Goal: Task Accomplishment & Management: Use online tool/utility

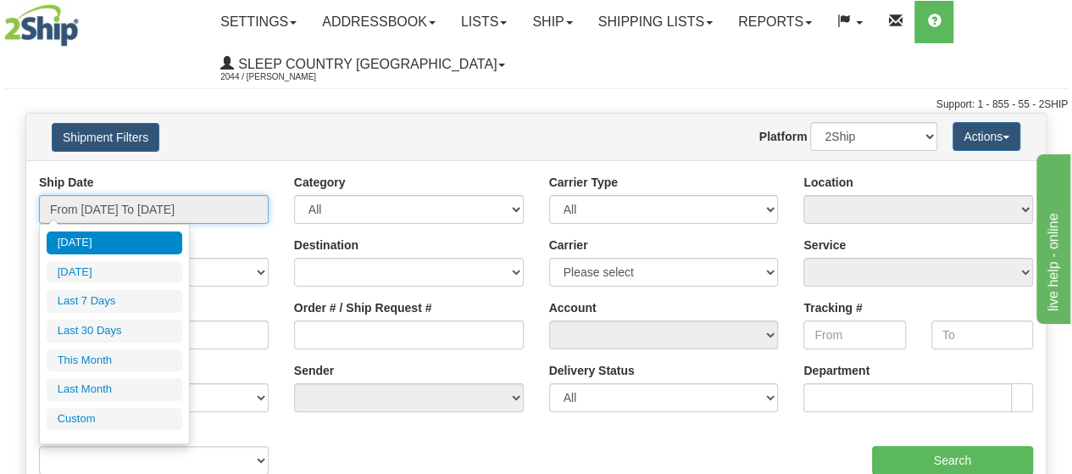
click at [137, 213] on input "From 08/10/2025 To 08/11/2025" at bounding box center [154, 209] width 230 height 29
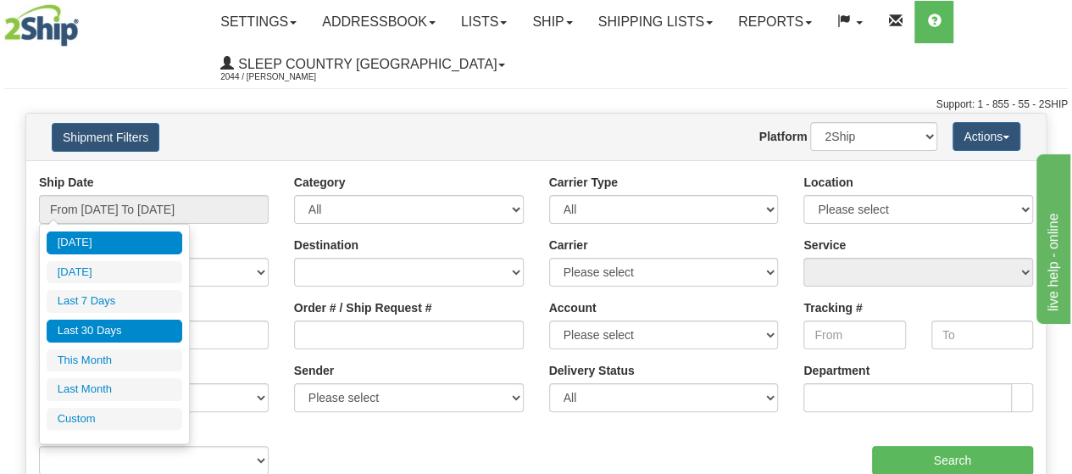
click at [117, 330] on li "Last 30 Days" at bounding box center [115, 330] width 136 height 23
type input "From 07/13/2025 To 08/11/2025"
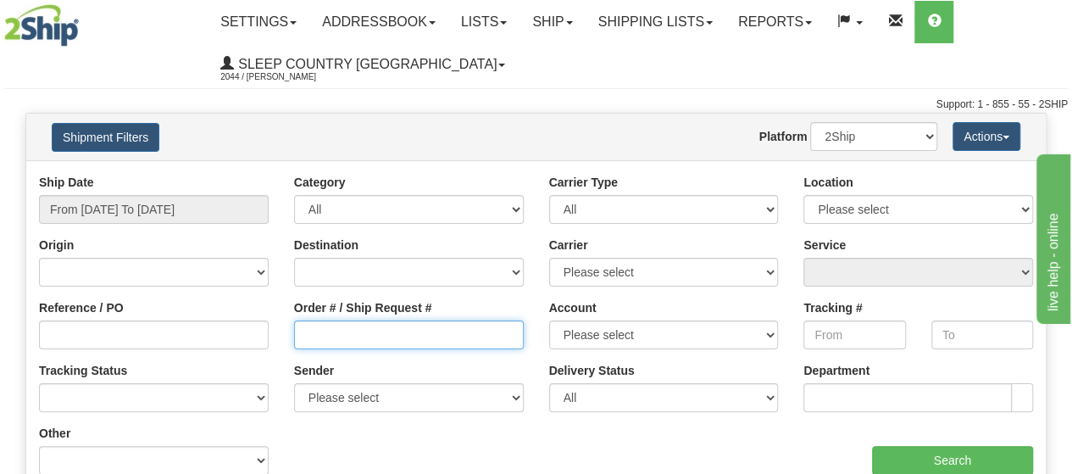
click at [320, 333] on input "Order # / Ship Request #" at bounding box center [409, 334] width 230 height 29
paste input "9000H945654"
type input "9000H945654"
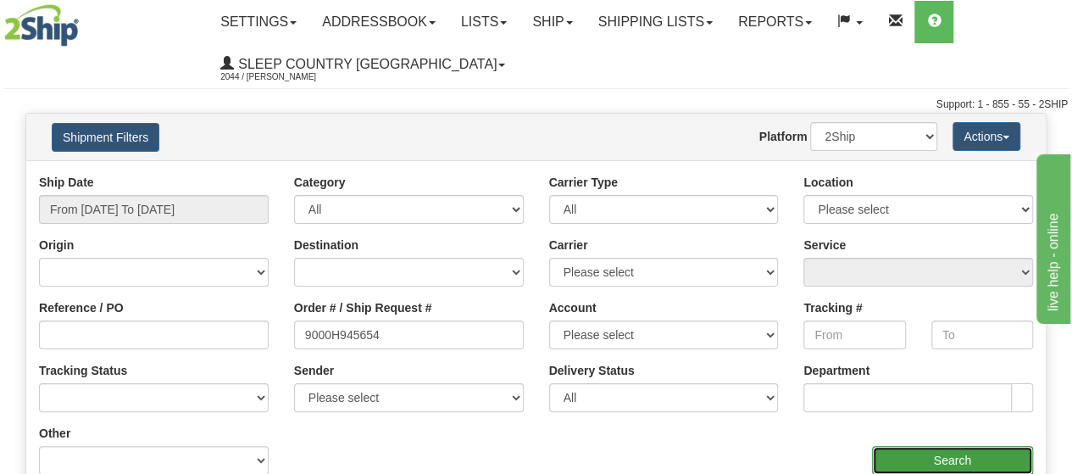
click at [933, 462] on input "Search" at bounding box center [953, 460] width 162 height 29
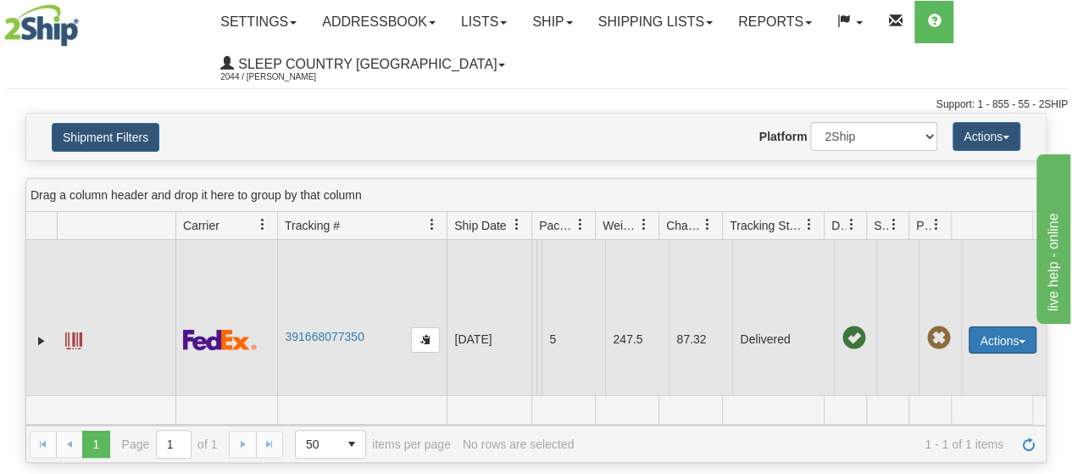
click at [988, 336] on button "Actions" at bounding box center [1002, 339] width 68 height 27
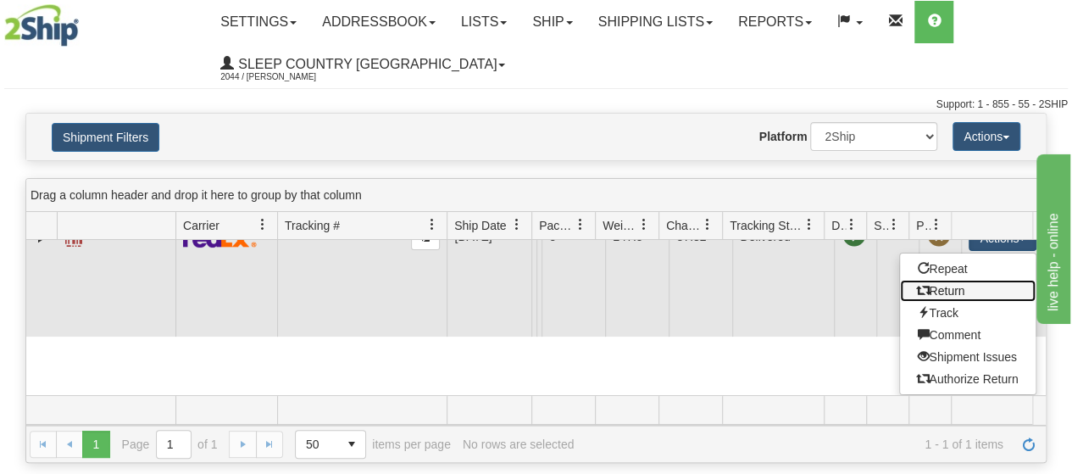
click at [940, 280] on link "Return" at bounding box center [968, 291] width 136 height 22
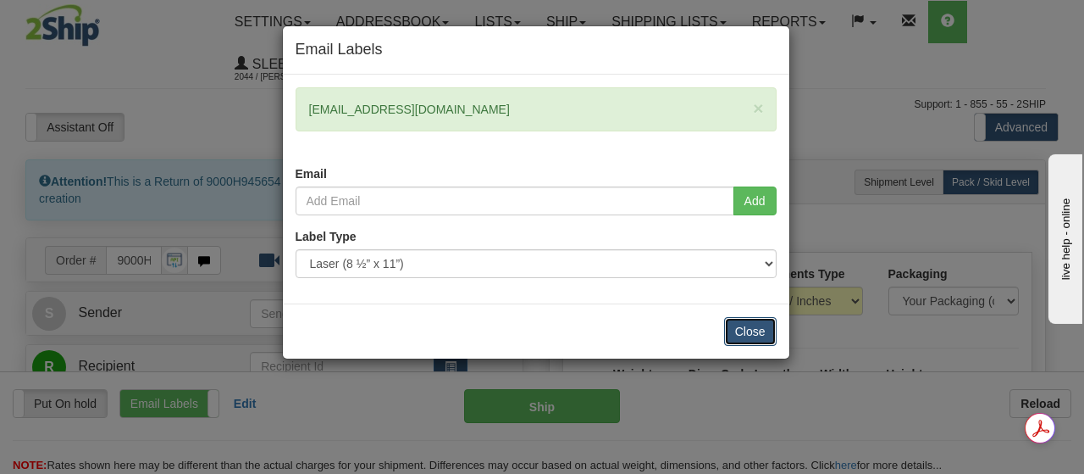
click at [741, 324] on button "Close" at bounding box center [750, 331] width 53 height 29
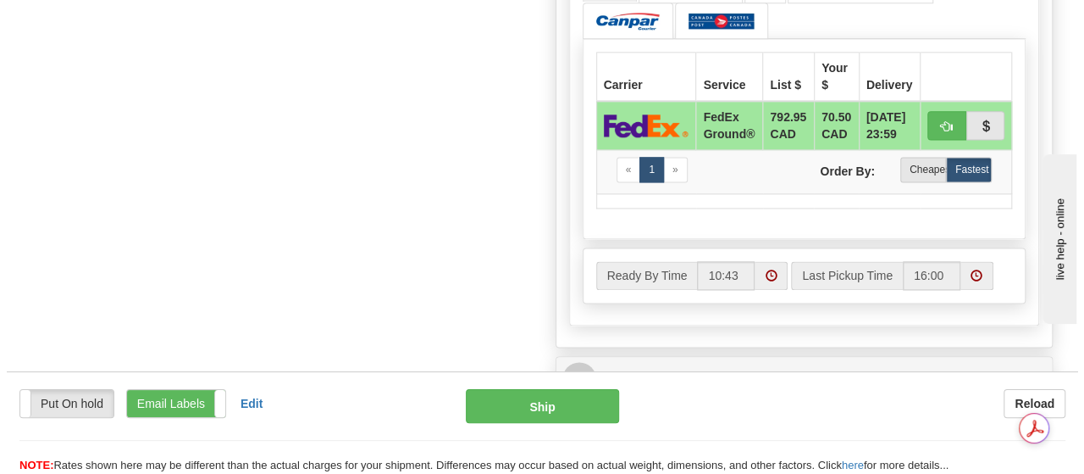
scroll to position [1610, 0]
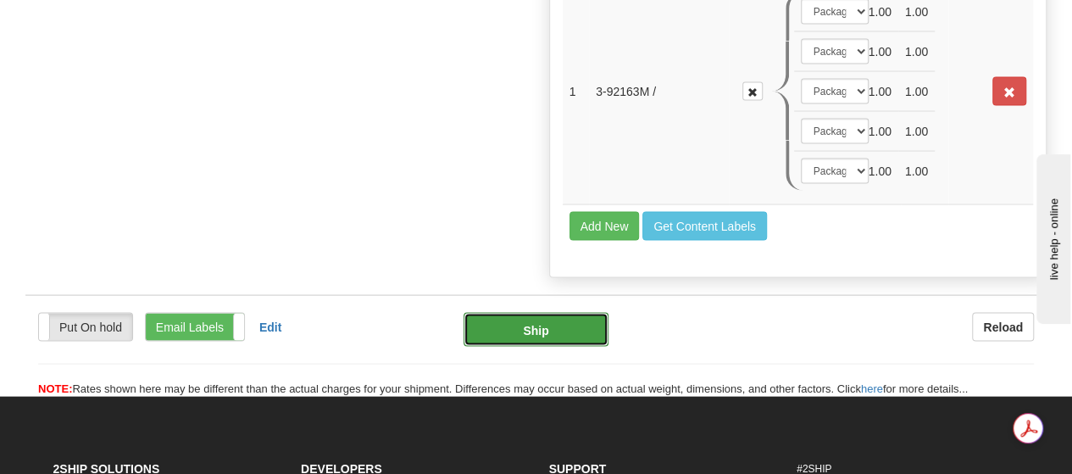
click at [542, 313] on button "Ship" at bounding box center [535, 330] width 145 height 34
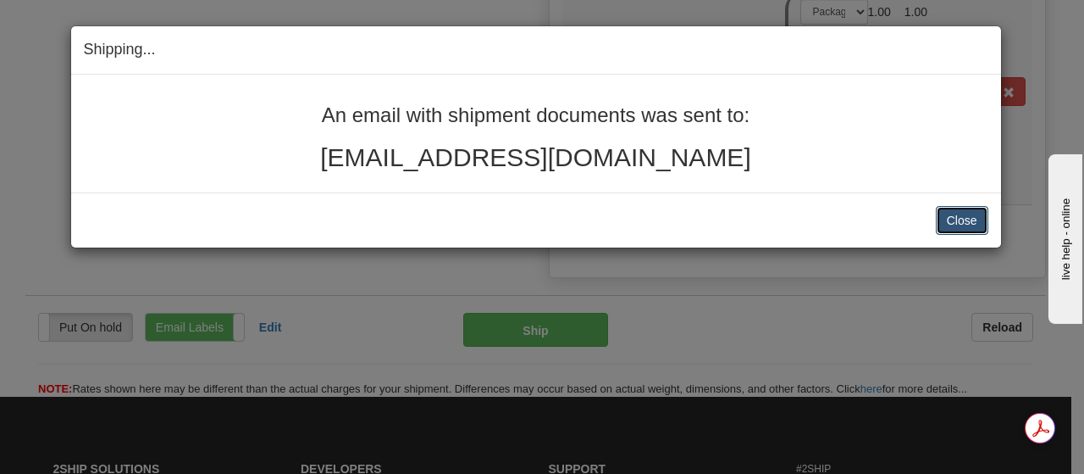
click at [976, 223] on button "Close" at bounding box center [962, 220] width 53 height 29
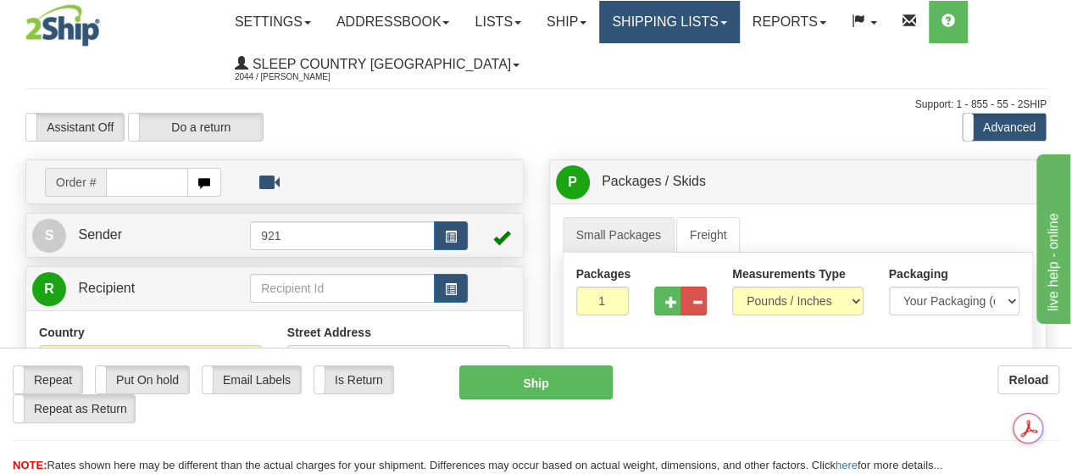
click at [704, 19] on link "Shipping lists" at bounding box center [669, 22] width 140 height 42
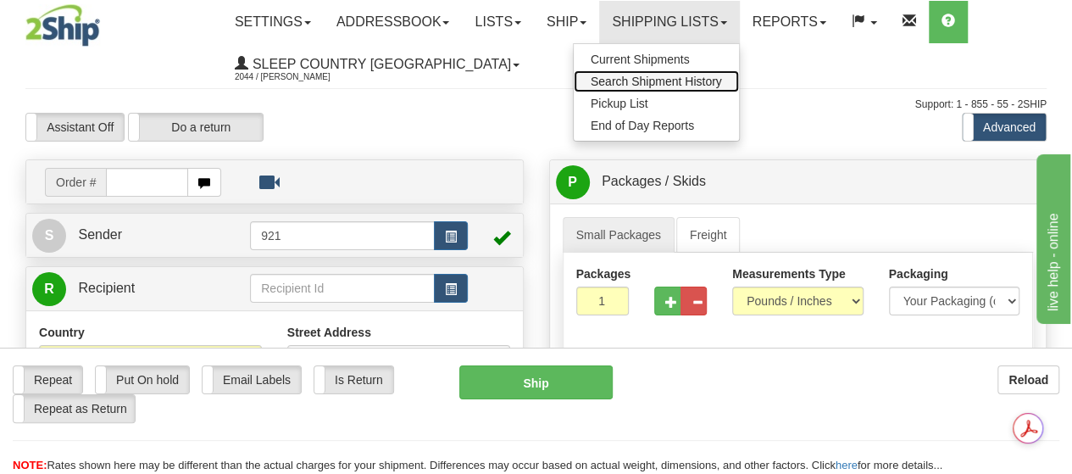
click at [662, 77] on span "Search Shipment History" at bounding box center [656, 82] width 131 height 14
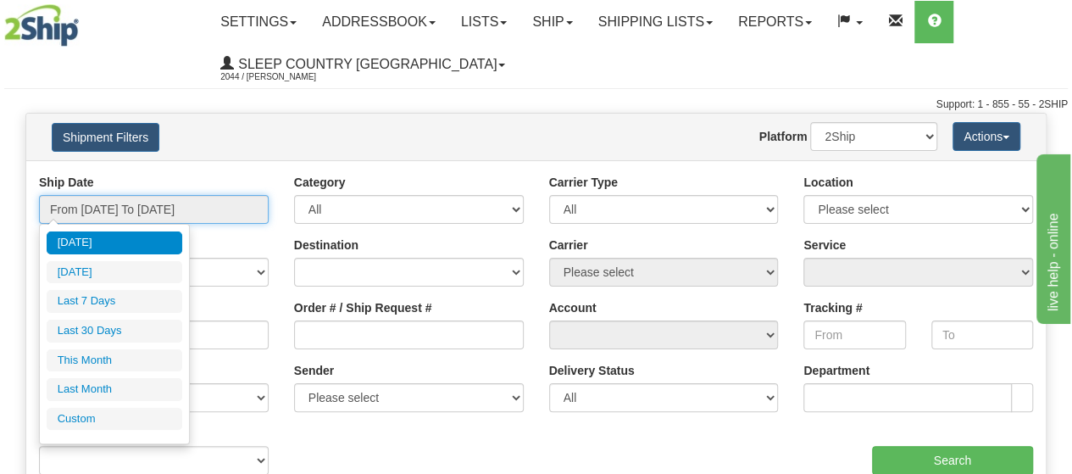
click at [147, 209] on input "From 08/10/2025 To 08/11/2025" at bounding box center [154, 209] width 230 height 29
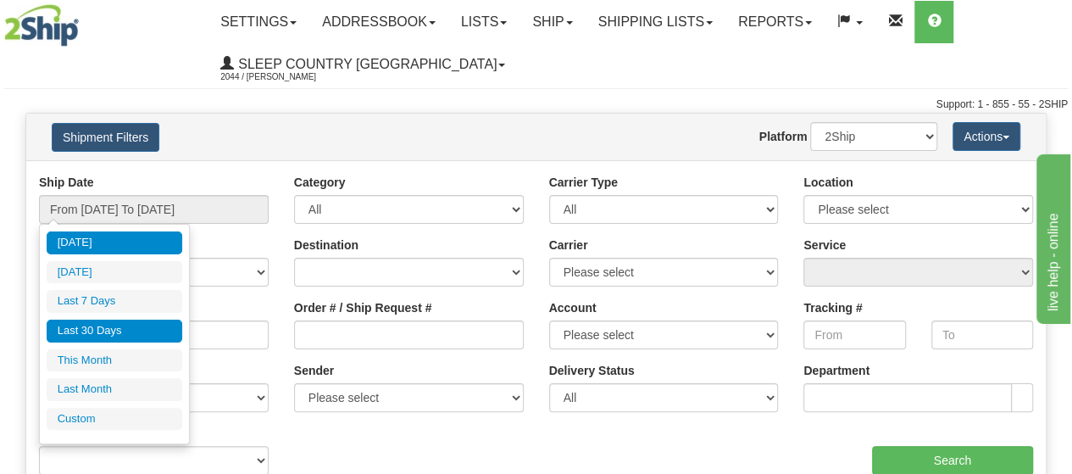
click at [139, 322] on li "Last 30 Days" at bounding box center [115, 330] width 136 height 23
type input "From 07/13/2025 To 08/11/2025"
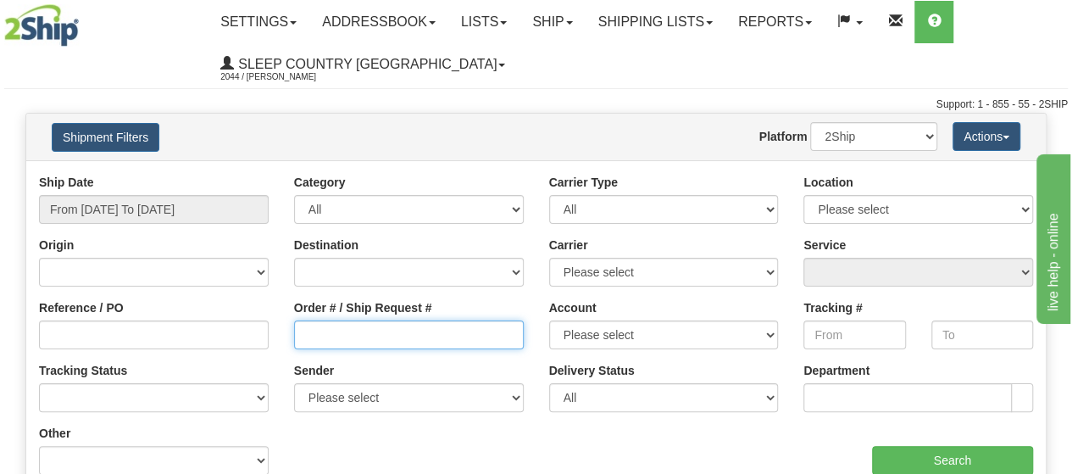
click at [319, 334] on input "Order # / Ship Request #" at bounding box center [409, 334] width 230 height 29
paste input "1051766"
type input "1051766"
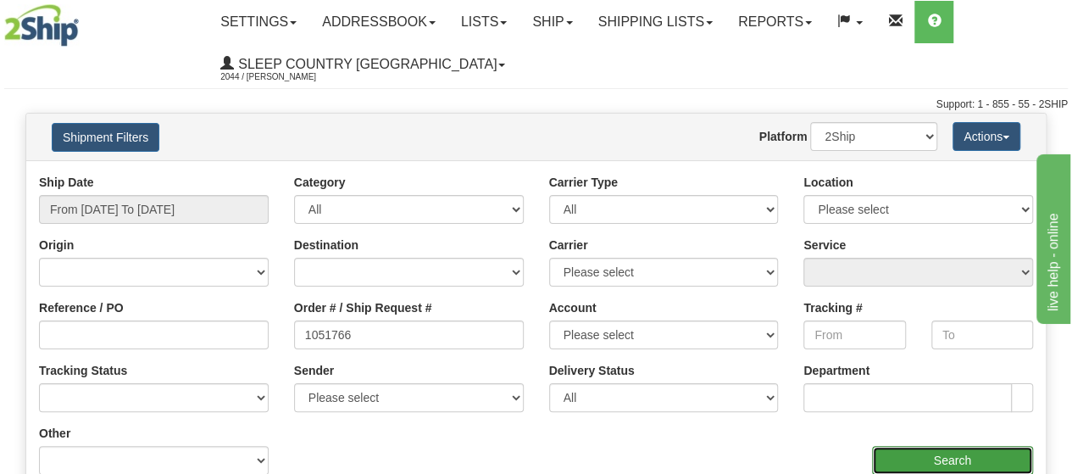
click at [923, 469] on input "Search" at bounding box center [953, 460] width 162 height 29
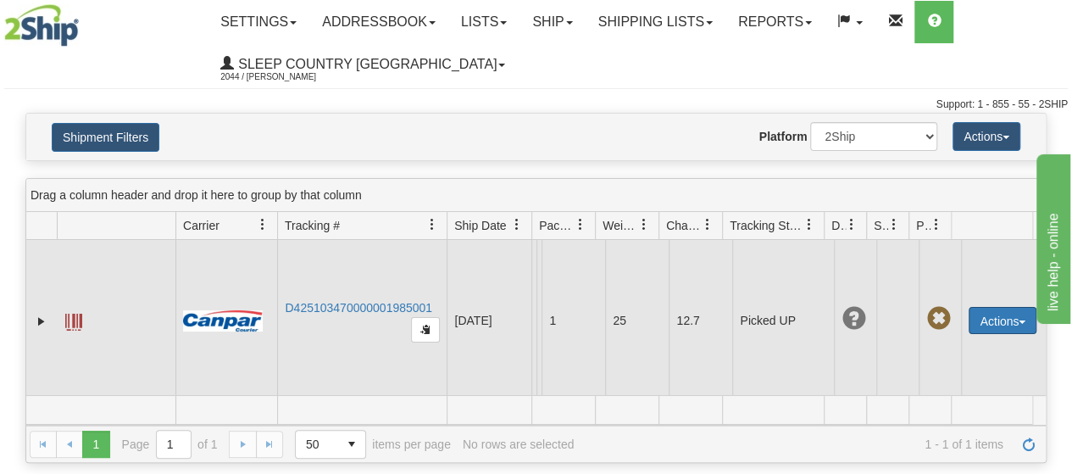
click at [974, 324] on button "Actions" at bounding box center [1002, 320] width 68 height 27
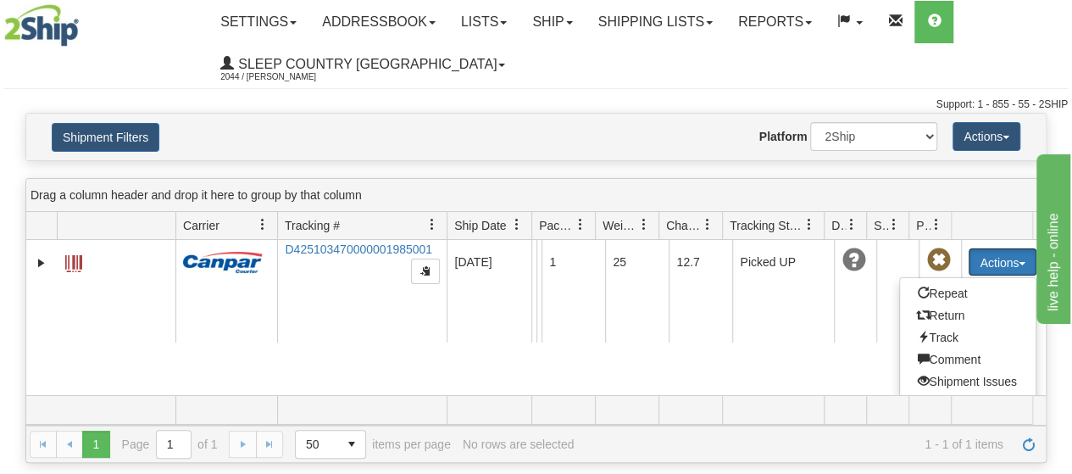
scroll to position [68, 0]
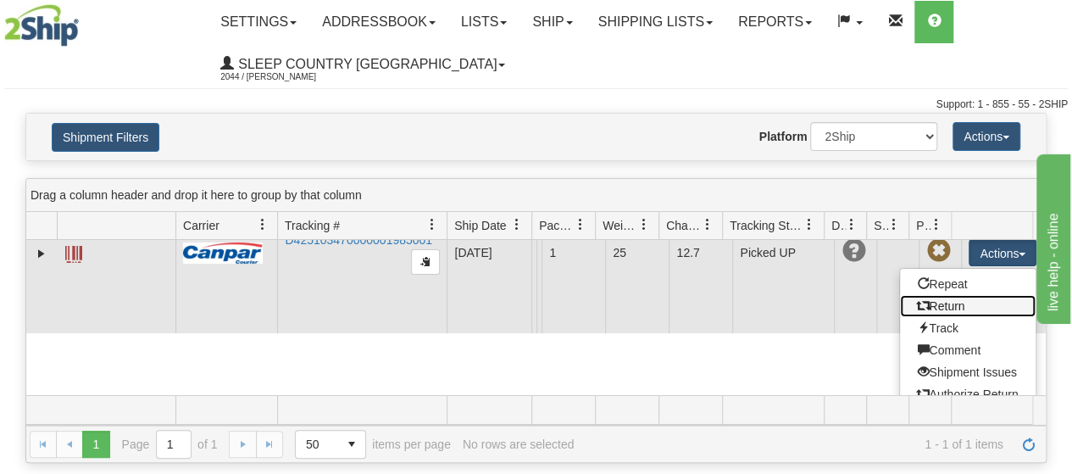
click at [927, 311] on link "Return" at bounding box center [968, 306] width 136 height 22
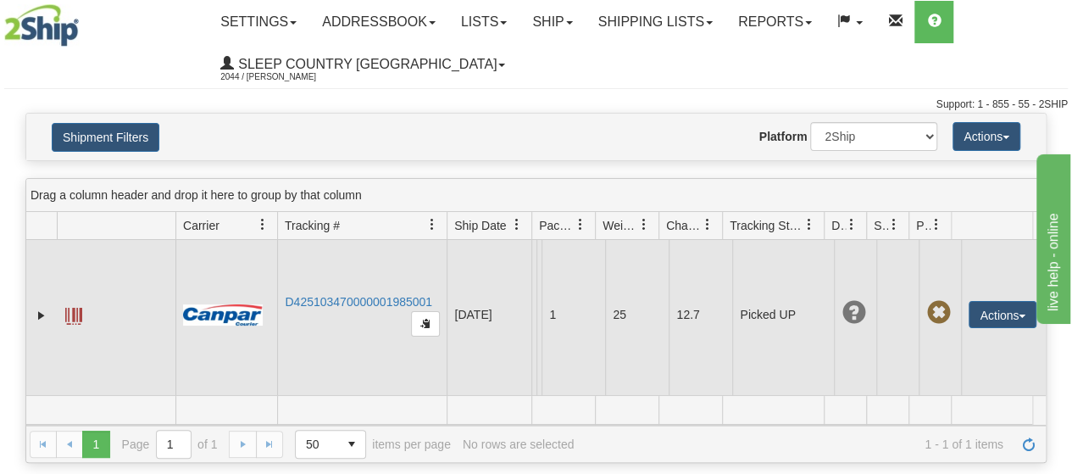
scroll to position [38, 0]
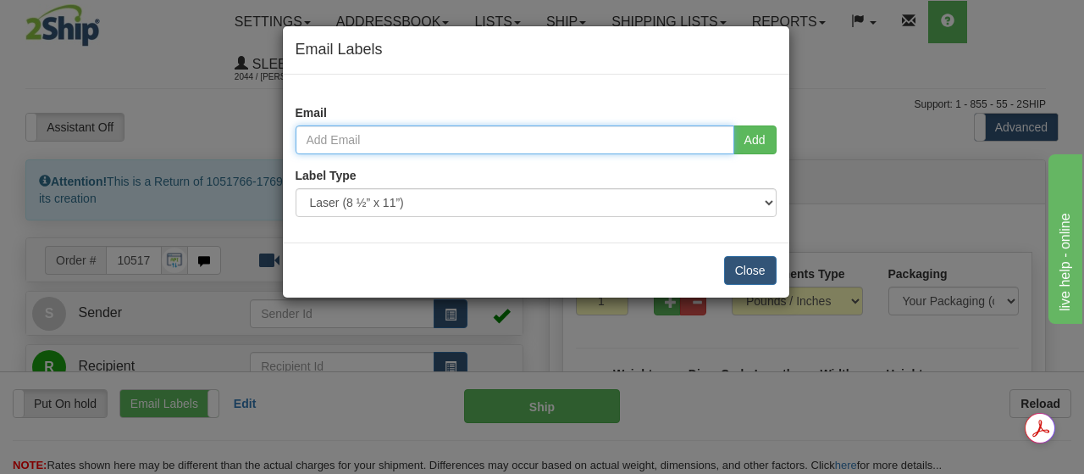
click at [382, 143] on input "email" at bounding box center [515, 139] width 439 height 29
paste input "[EMAIL_ADDRESS][DOMAIN_NAME]"
type input "[EMAIL_ADDRESS][DOMAIN_NAME]"
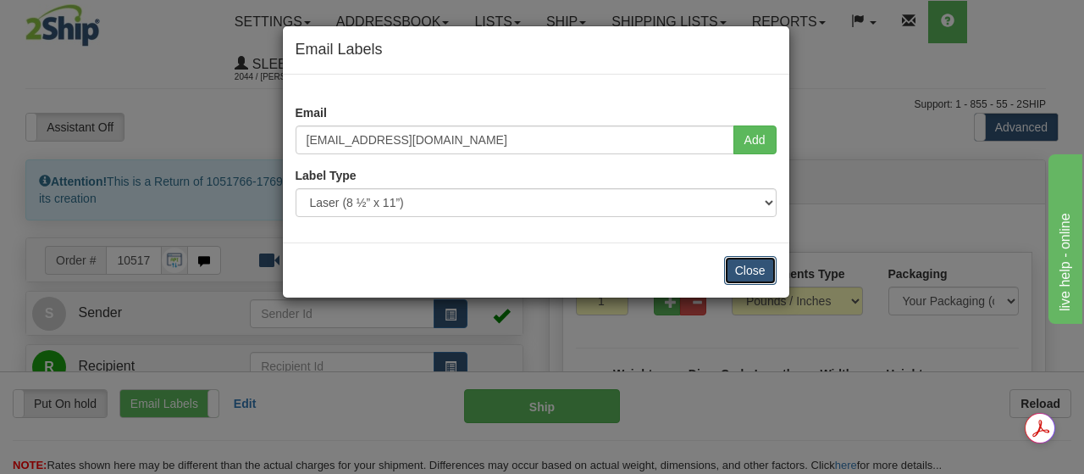
click at [740, 265] on button "Close" at bounding box center [750, 270] width 53 height 29
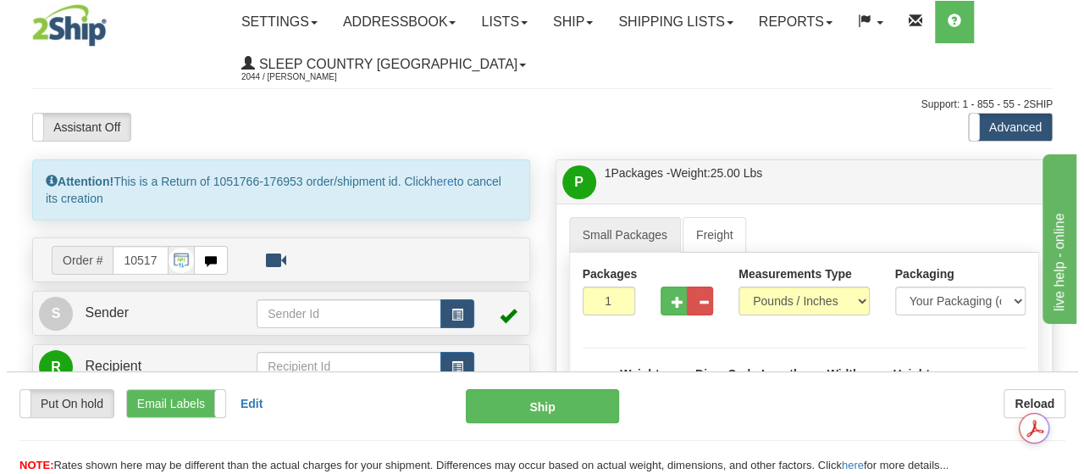
scroll to position [536, 0]
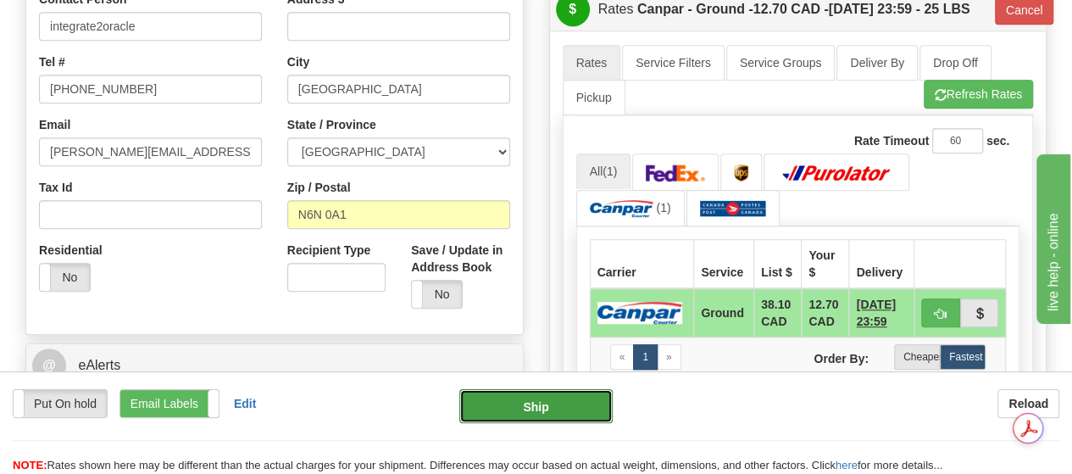
click at [542, 406] on button "Ship" at bounding box center [535, 406] width 153 height 34
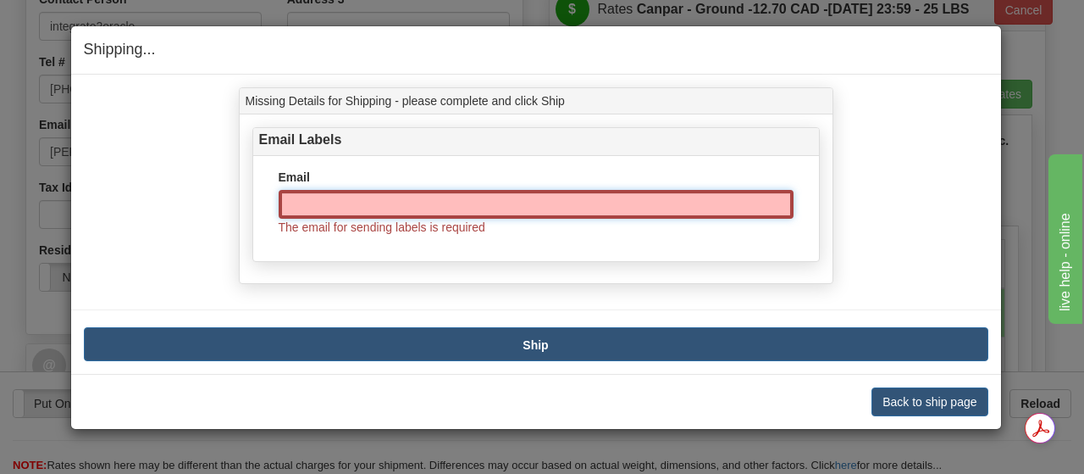
click at [353, 199] on input "Email" at bounding box center [536, 204] width 515 height 29
paste input "lyndsaybeker@gmail.com"
type input "lyndsaybeker@gmail.com"
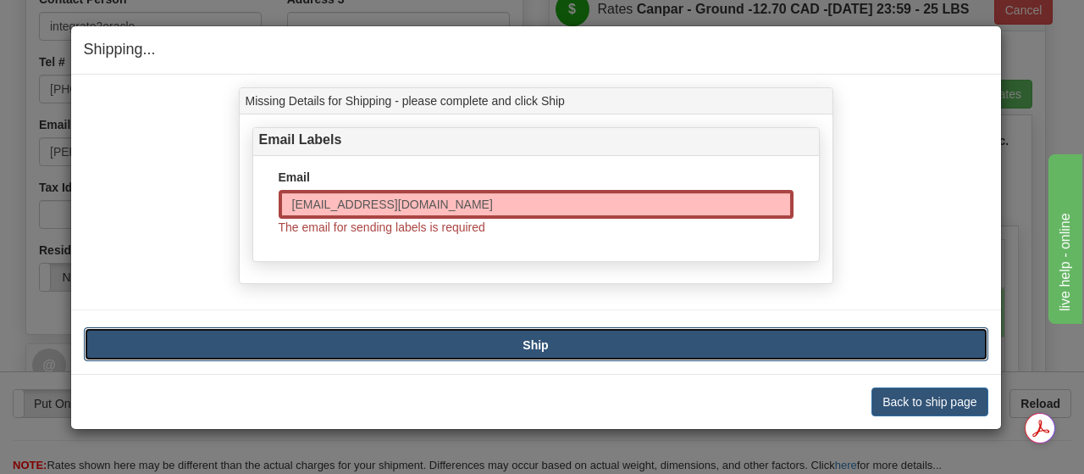
click at [660, 335] on button "Ship" at bounding box center [536, 344] width 905 height 34
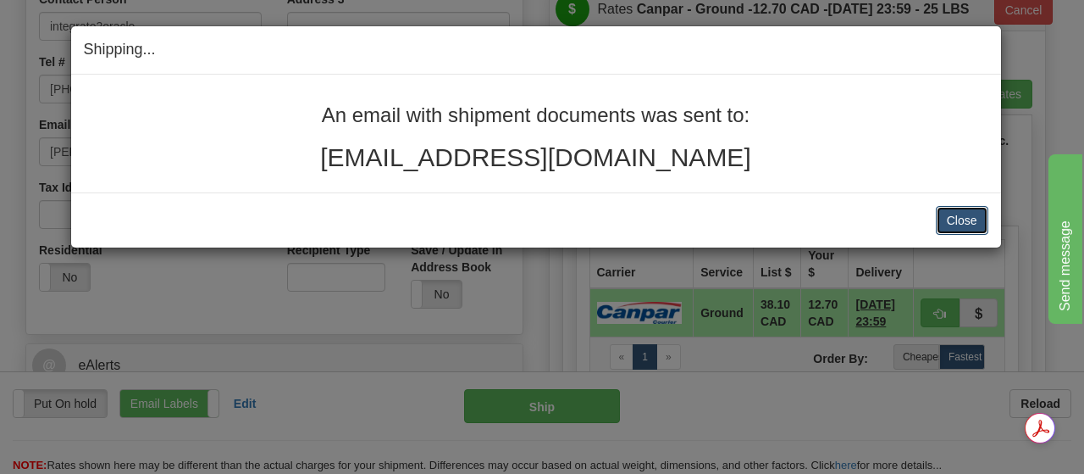
click at [961, 228] on button "Close" at bounding box center [962, 220] width 53 height 29
